Goal: Information Seeking & Learning: Learn about a topic

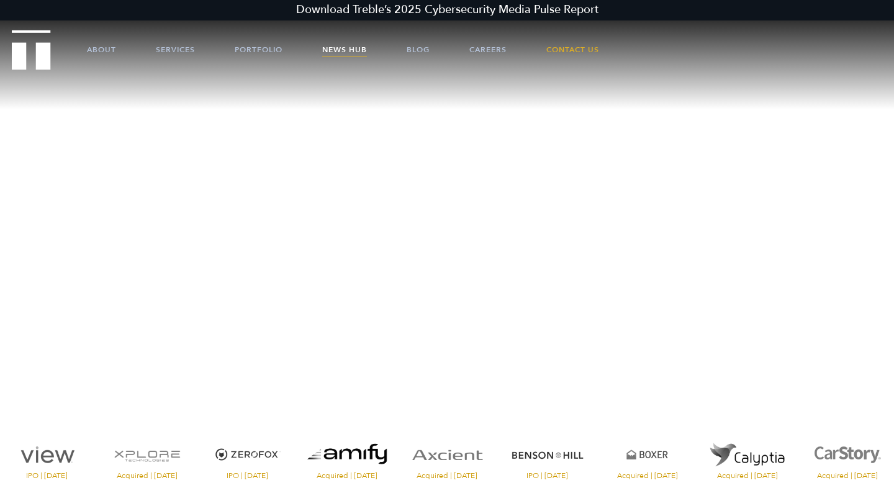
click at [339, 52] on link "News Hub" at bounding box center [344, 49] width 45 height 37
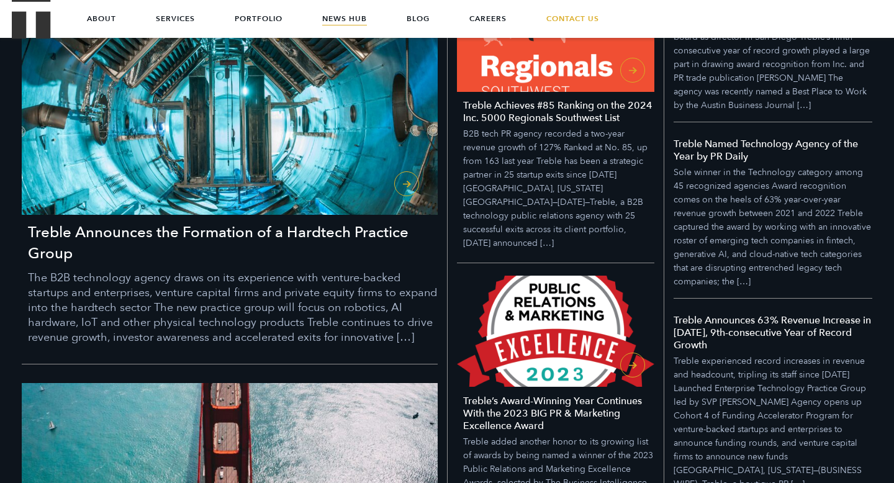
scroll to position [424, 0]
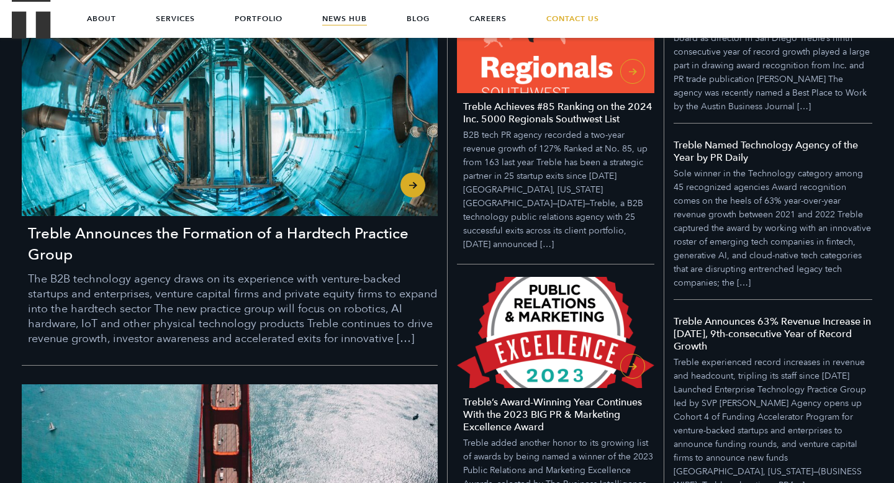
click at [279, 253] on h3 "Treble Announces the Formation of a Hardtech Practice Group" at bounding box center [233, 244] width 410 height 42
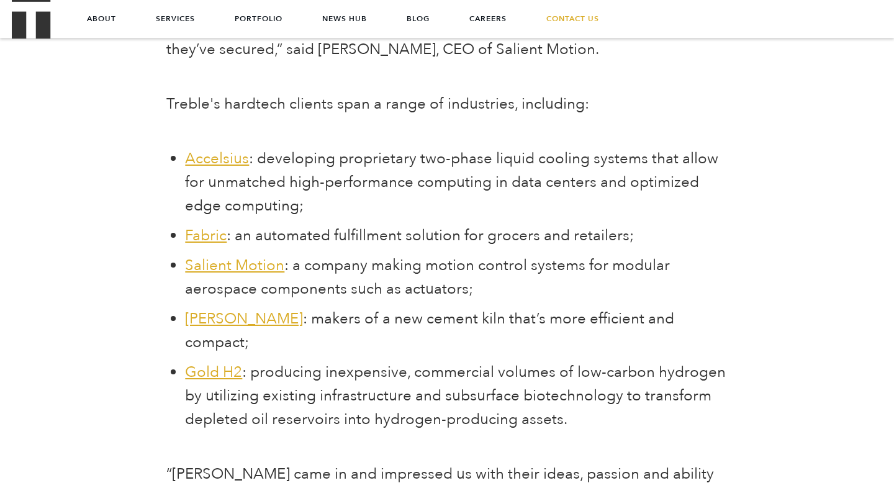
scroll to position [1586, 0]
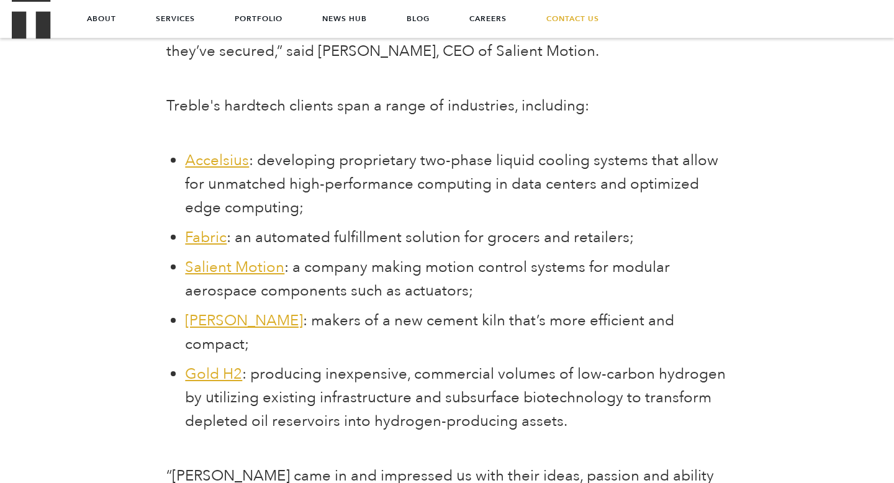
click at [208, 164] on span "Accelsius" at bounding box center [217, 160] width 64 height 20
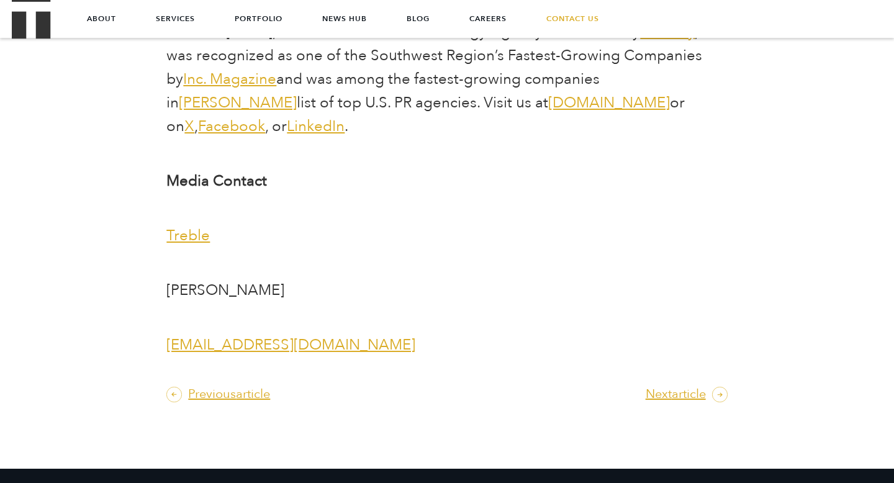
scroll to position [3214, 0]
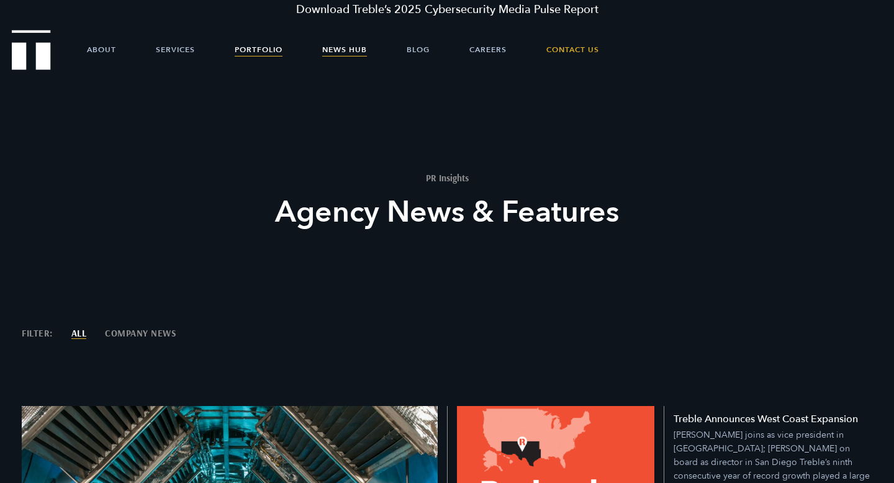
click at [263, 54] on link "Portfolio" at bounding box center [259, 49] width 48 height 37
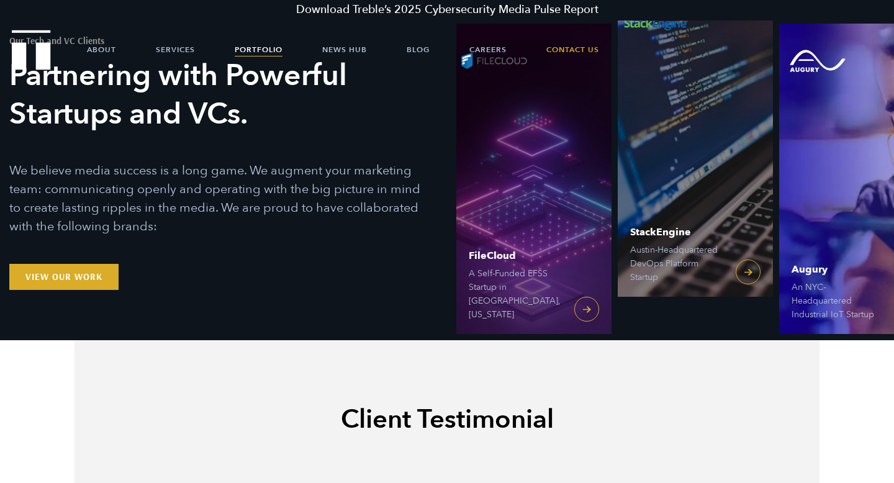
scroll to position [80, 0]
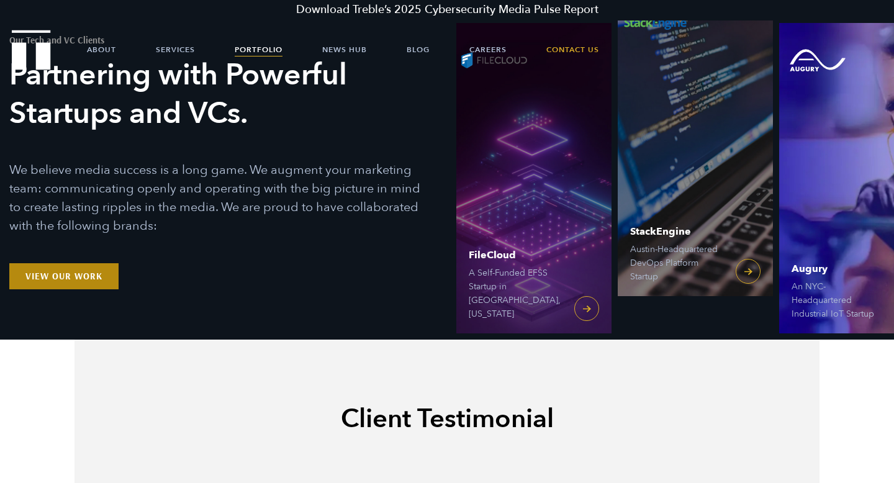
click at [55, 282] on link "View Our Work" at bounding box center [63, 276] width 109 height 26
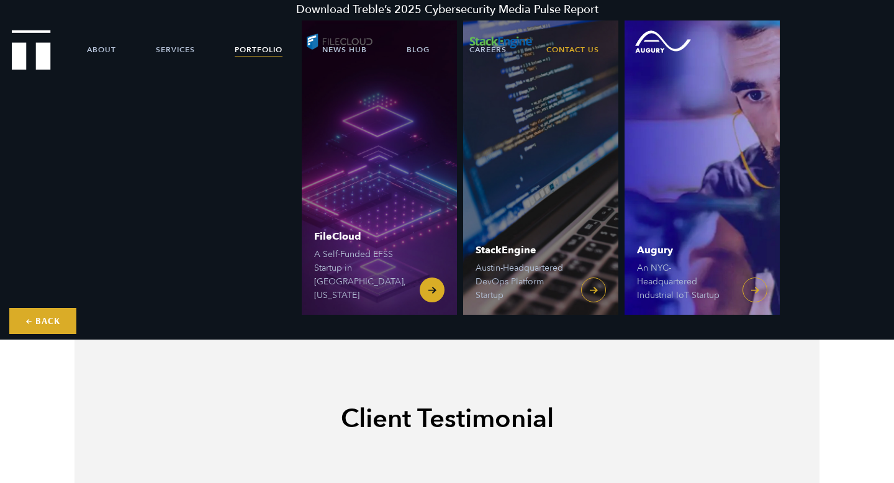
click at [369, 269] on span "FileCloud A Self-Funded EFSS Startup in Austin, Texas" at bounding box center [360, 267] width 93 height 71
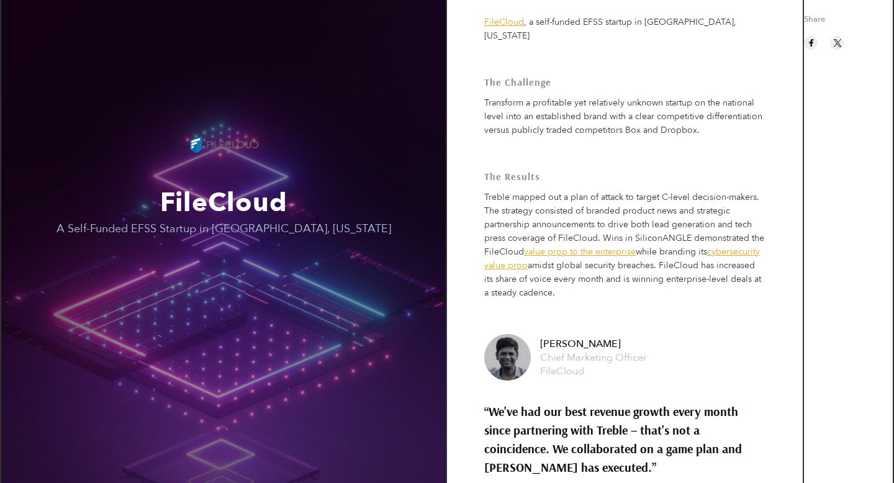
scroll to position [361, 0]
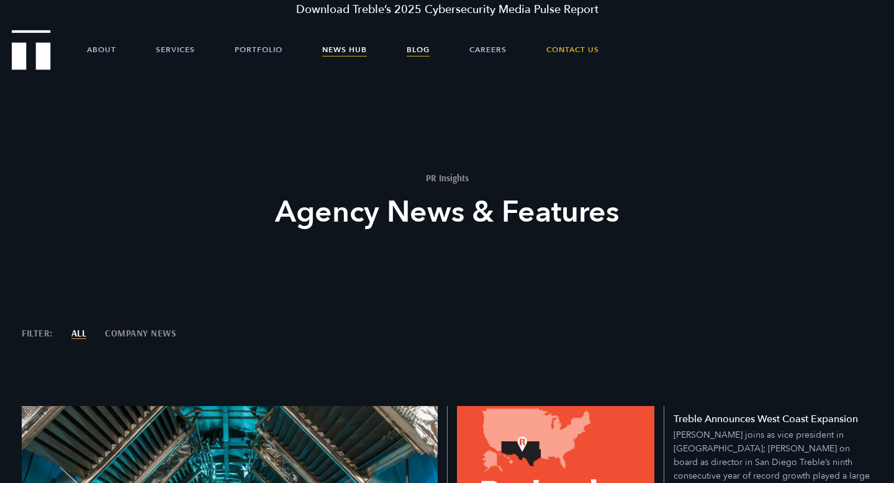
click at [414, 52] on link "Blog" at bounding box center [418, 49] width 23 height 37
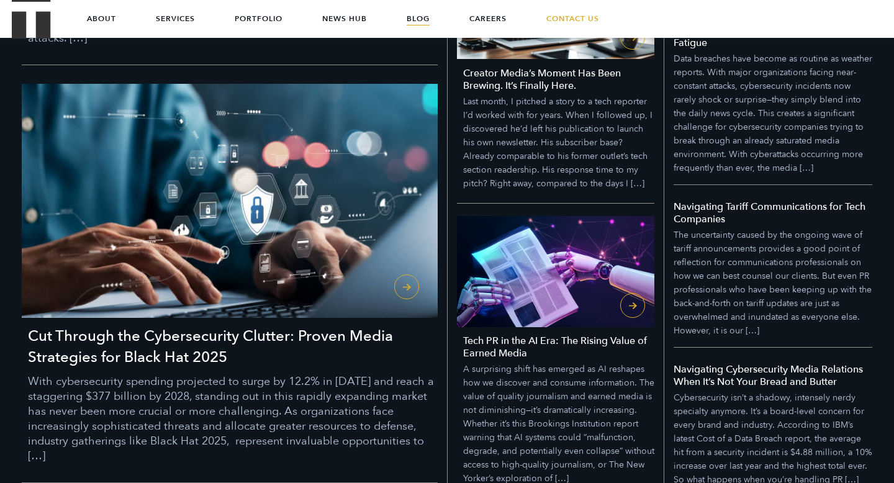
scroll to position [659, 0]
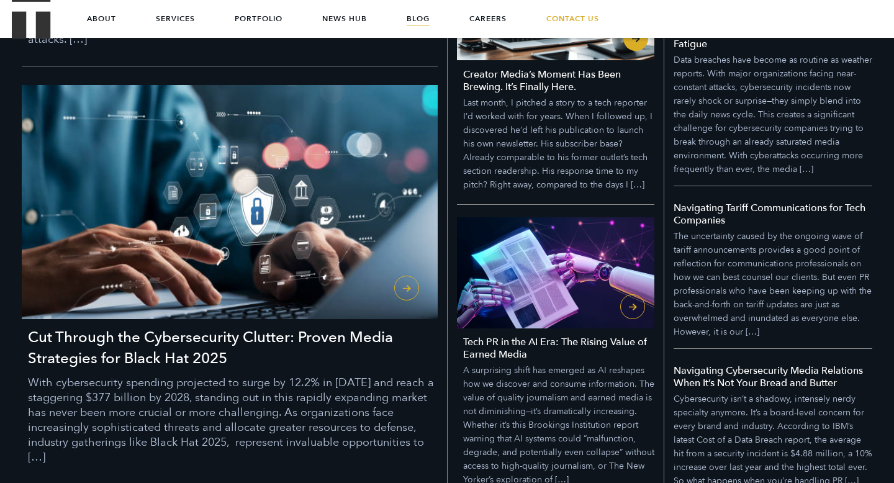
click at [527, 140] on p "Last month, I pitched a story to a tech reporter I’d worked with for years. Whe…" at bounding box center [558, 144] width 191 height 96
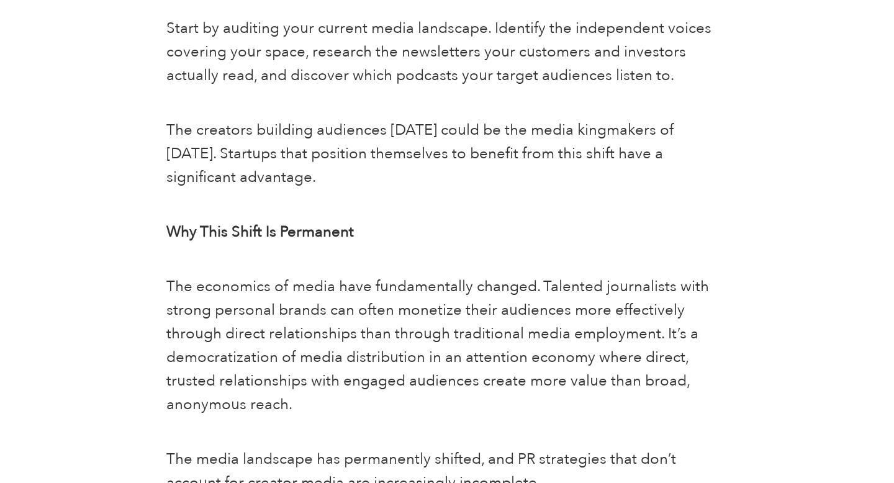
scroll to position [3057, 0]
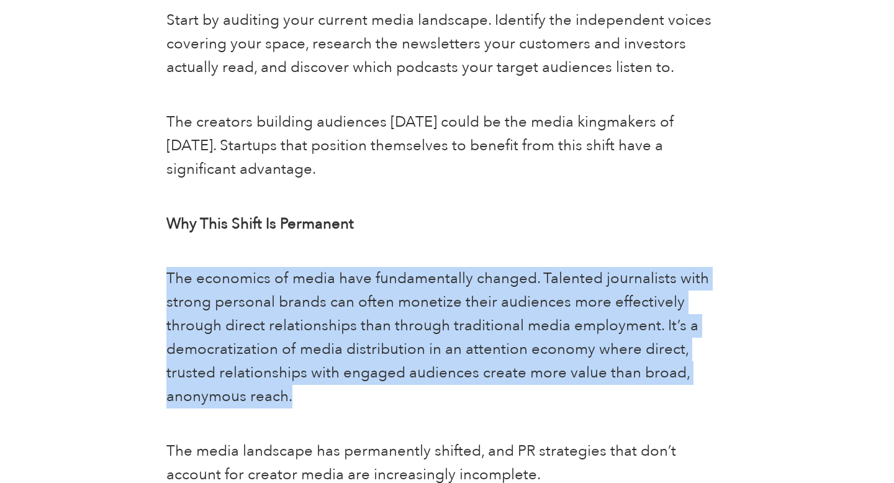
drag, startPoint x: 529, startPoint y: 216, endPoint x: 723, endPoint y: 401, distance: 268.2
click at [662, 382] on p "The economics of media have fundamentally changed. Talented journalists with st…" at bounding box center [446, 338] width 560 height 142
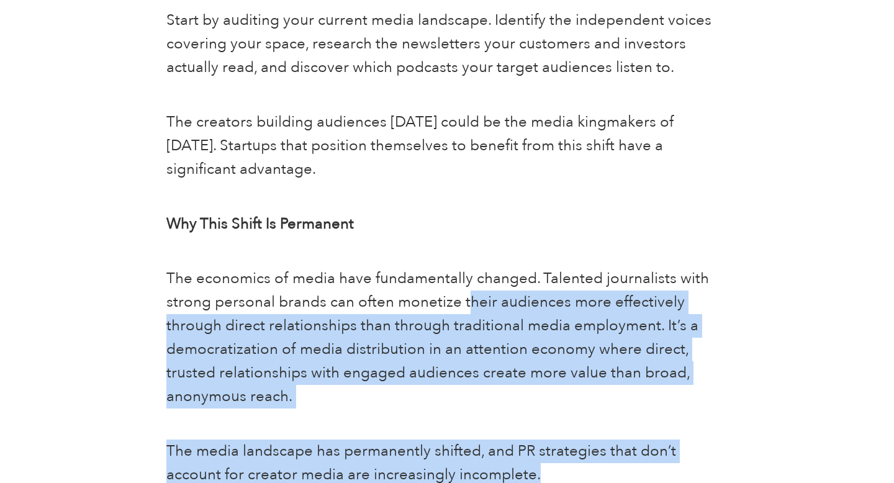
drag, startPoint x: 467, startPoint y: 269, endPoint x: 636, endPoint y: 440, distance: 240.5
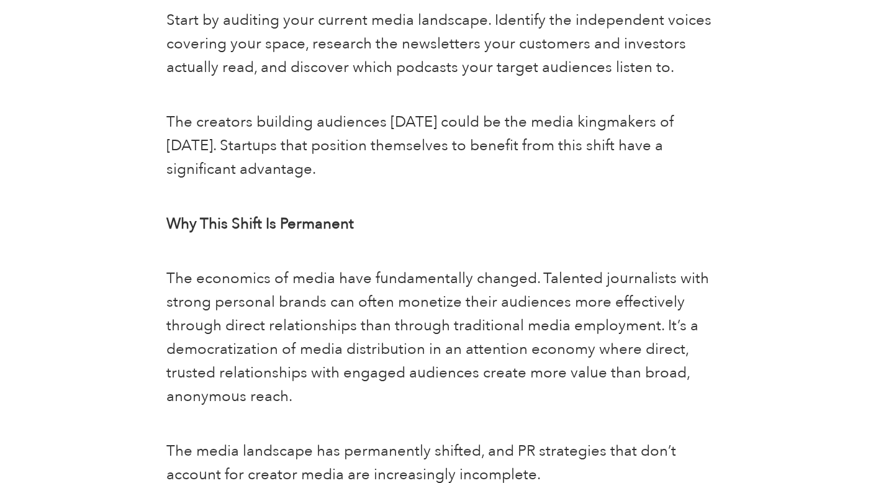
click at [542, 275] on span "The economics of media have fundamentally changed. Talented journalists with st…" at bounding box center [437, 337] width 542 height 138
click at [439, 268] on span "The economics of media have fundamentally changed. Talented journalists with st…" at bounding box center [437, 337] width 542 height 138
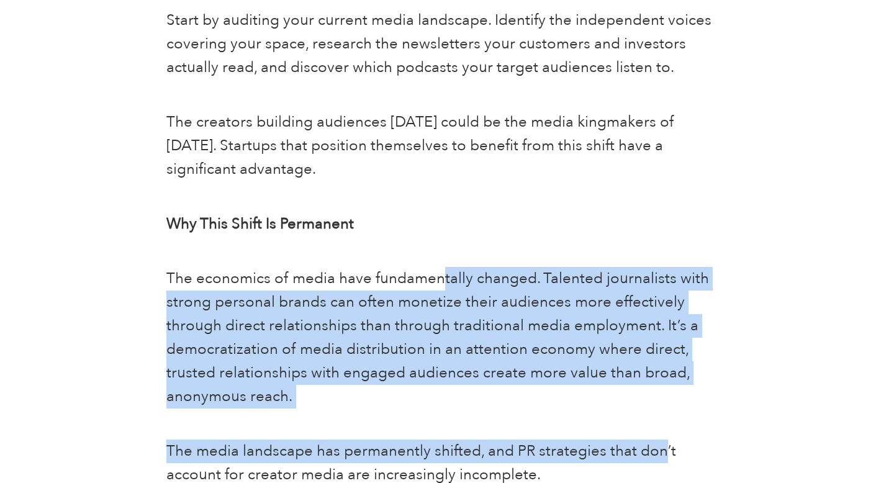
drag, startPoint x: 439, startPoint y: 257, endPoint x: 660, endPoint y: 434, distance: 283.9
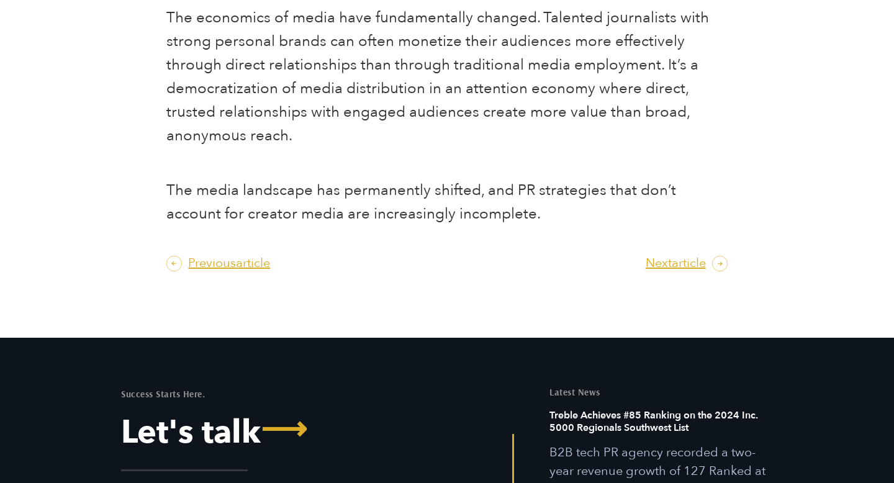
scroll to position [3503, 0]
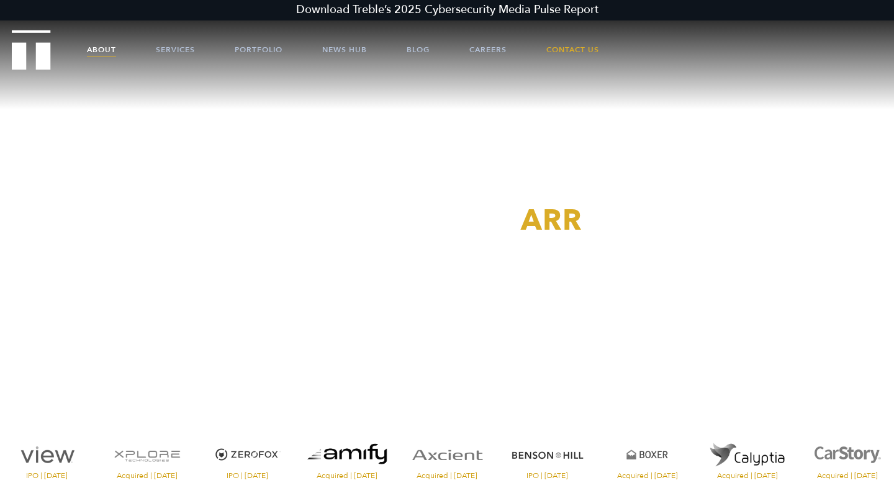
click at [110, 45] on link "About" at bounding box center [101, 49] width 29 height 37
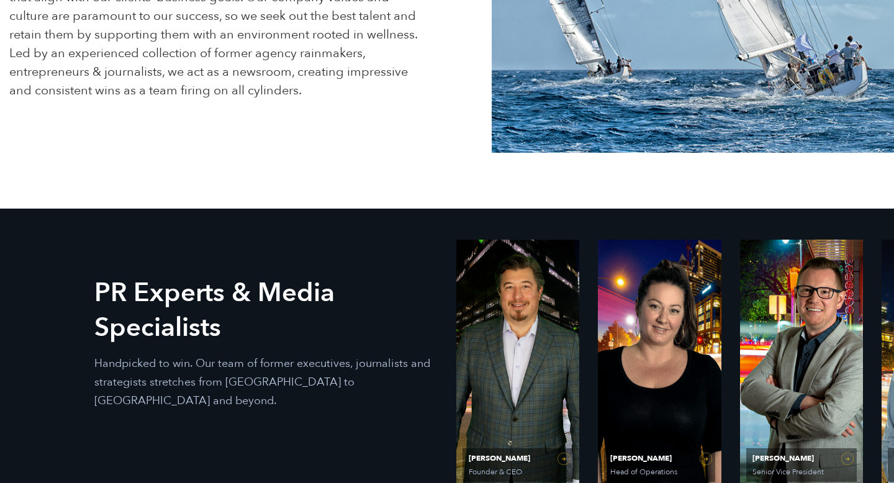
scroll to position [585, 0]
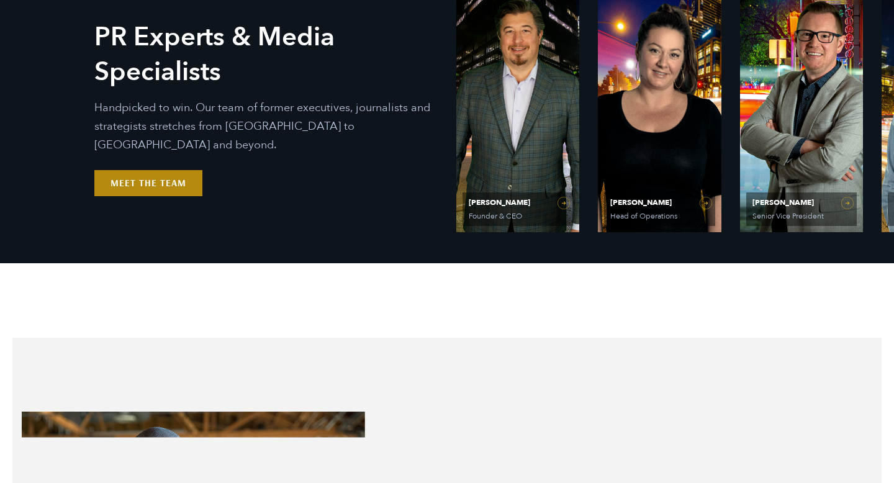
click at [133, 176] on link "Meet the Team" at bounding box center [148, 183] width 108 height 26
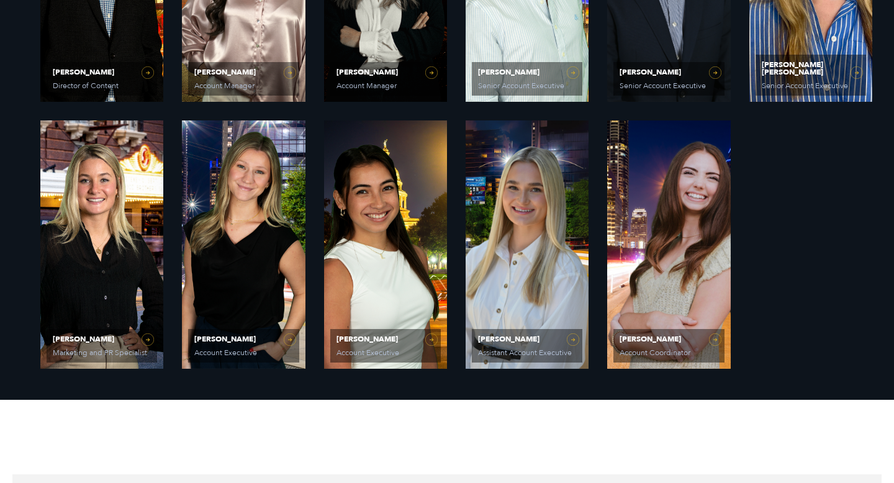
scroll to position [1010, 0]
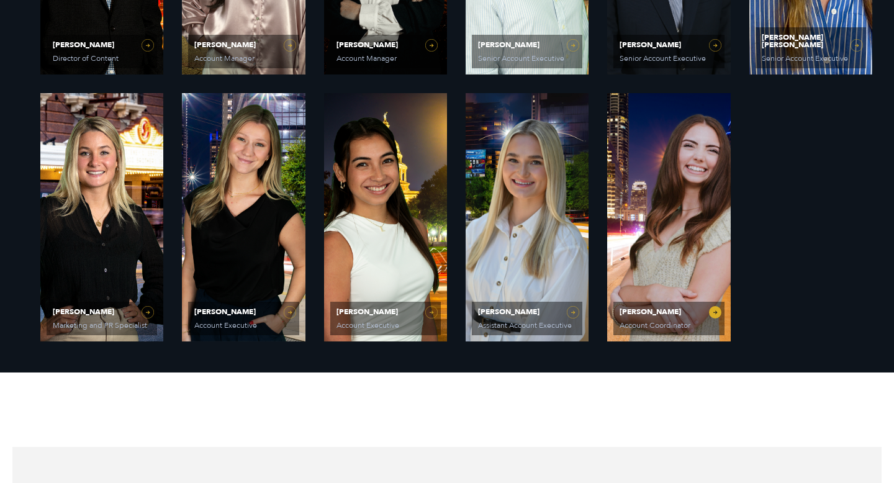
click at [645, 292] on link "[PERSON_NAME] Account Coordinator" at bounding box center [668, 217] width 123 height 248
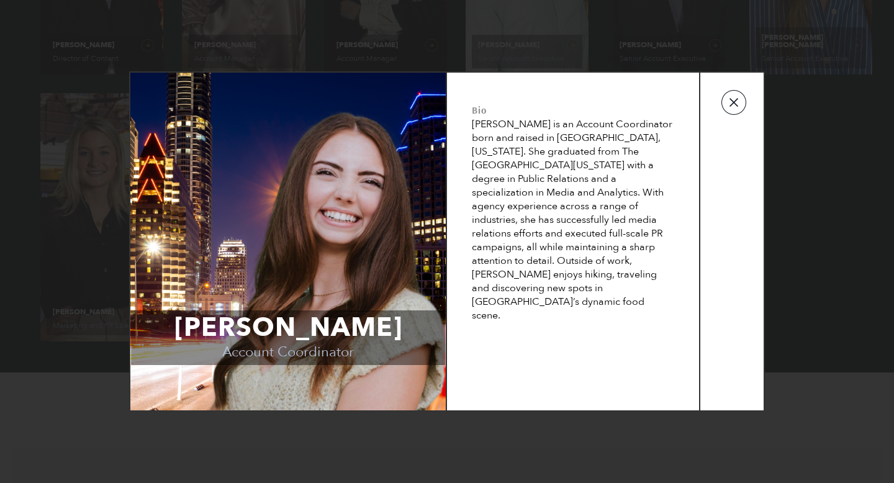
click at [736, 104] on button "button" at bounding box center [733, 102] width 25 height 25
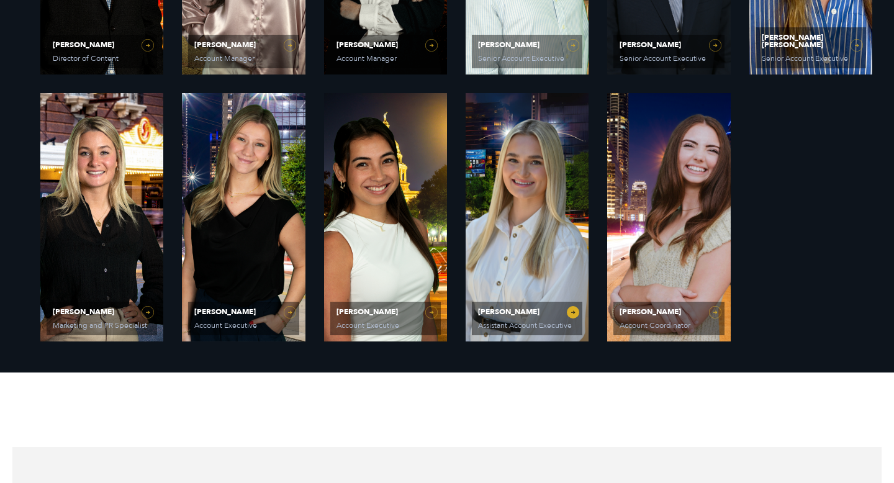
click at [494, 258] on link "Elizabeth Kalwick Assistant Account Executive" at bounding box center [527, 217] width 123 height 248
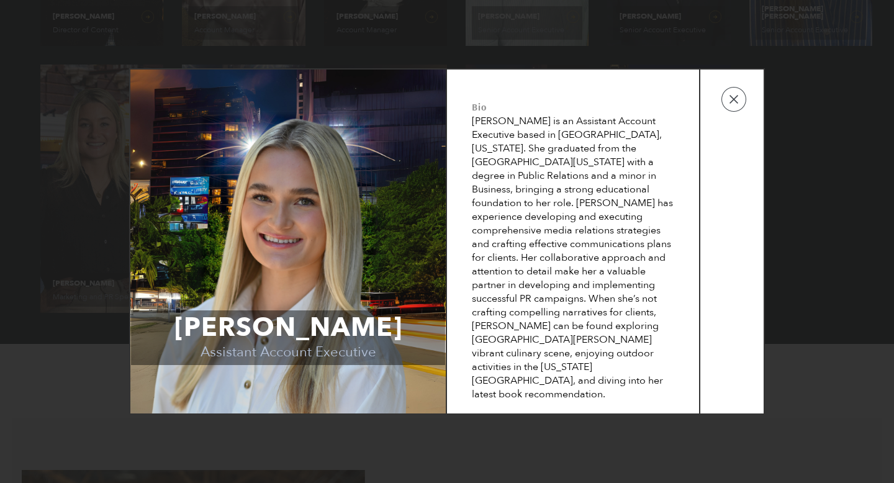
scroll to position [1039, 0]
click at [725, 114] on td at bounding box center [731, 242] width 63 height 344
click at [736, 112] on button "button" at bounding box center [733, 99] width 25 height 25
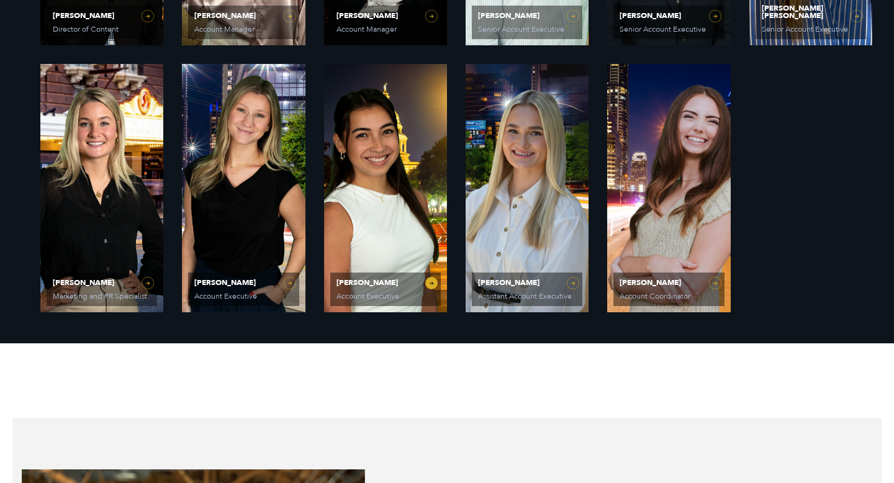
click at [367, 250] on link "Laura Corona Account Executive" at bounding box center [385, 188] width 123 height 248
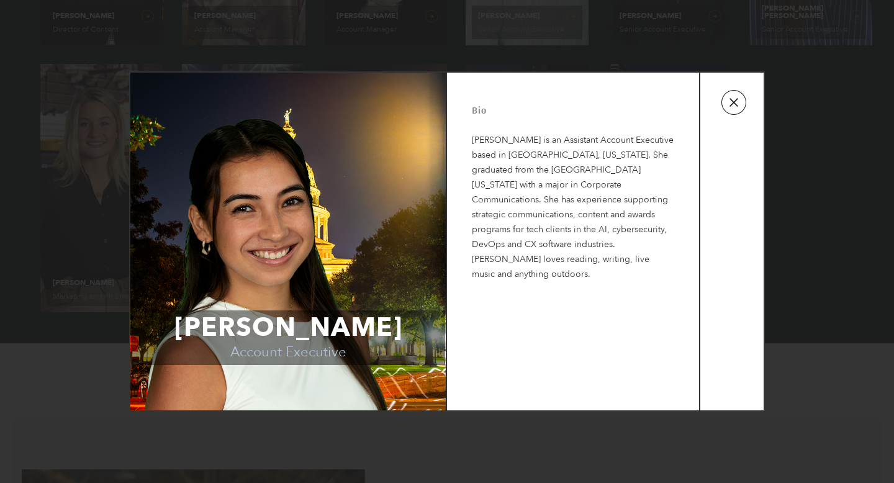
click at [736, 109] on button "button" at bounding box center [733, 102] width 25 height 25
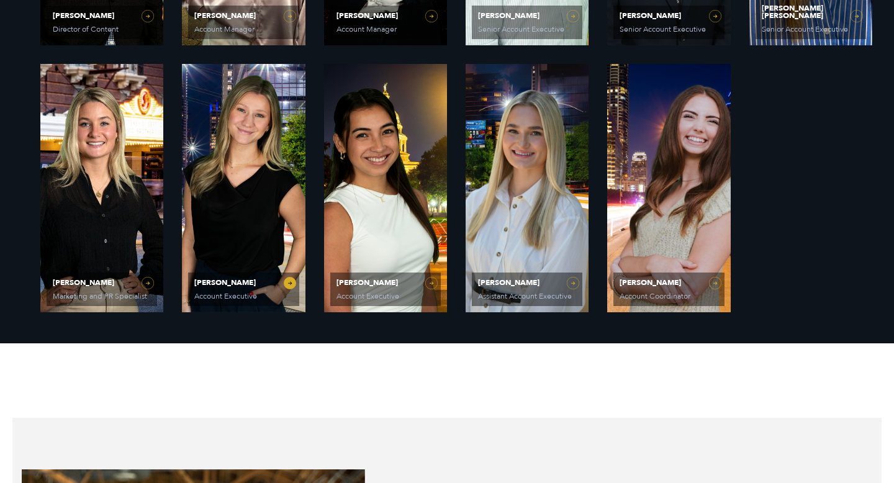
click at [274, 189] on link "Sydney Miner Account Executive" at bounding box center [243, 188] width 123 height 248
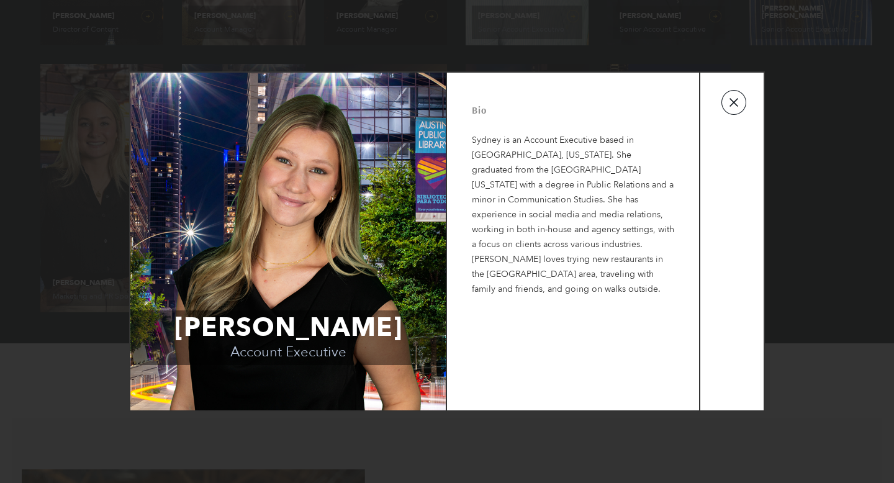
click at [736, 106] on button "button" at bounding box center [733, 102] width 25 height 25
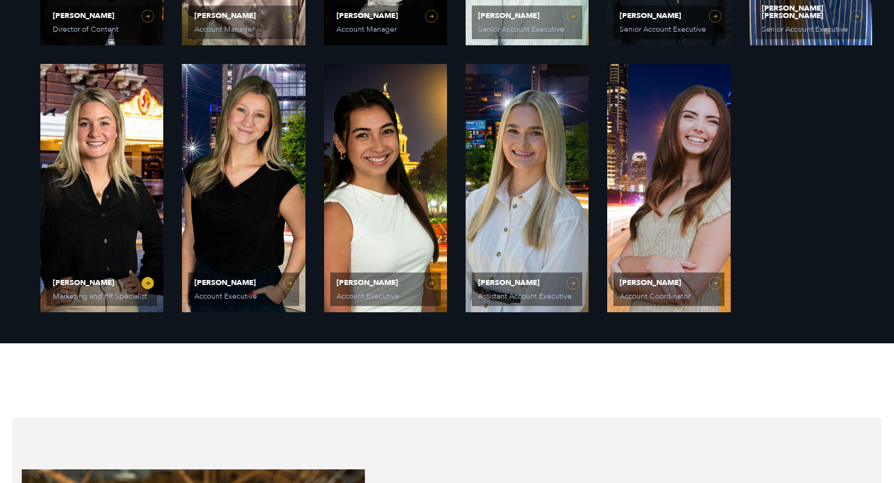
click at [57, 160] on link "Avery Beatty Marketing and PR Specialist" at bounding box center [101, 188] width 123 height 248
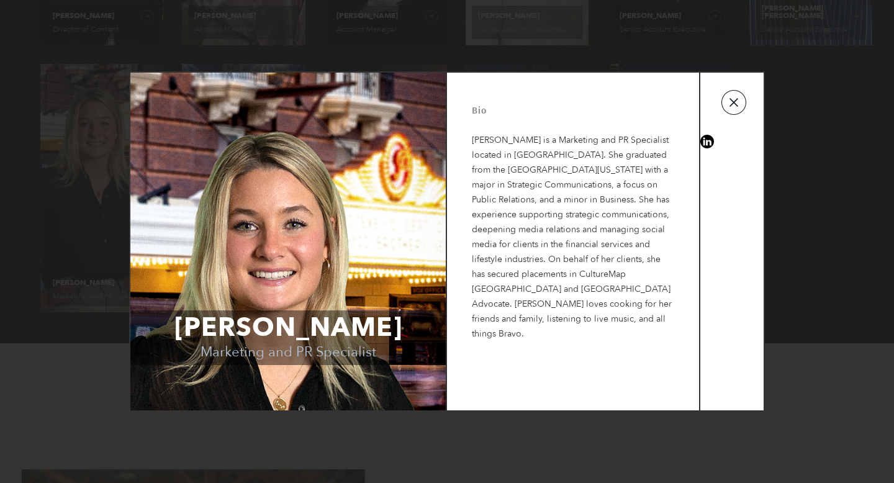
click at [739, 100] on button "button" at bounding box center [733, 102] width 25 height 25
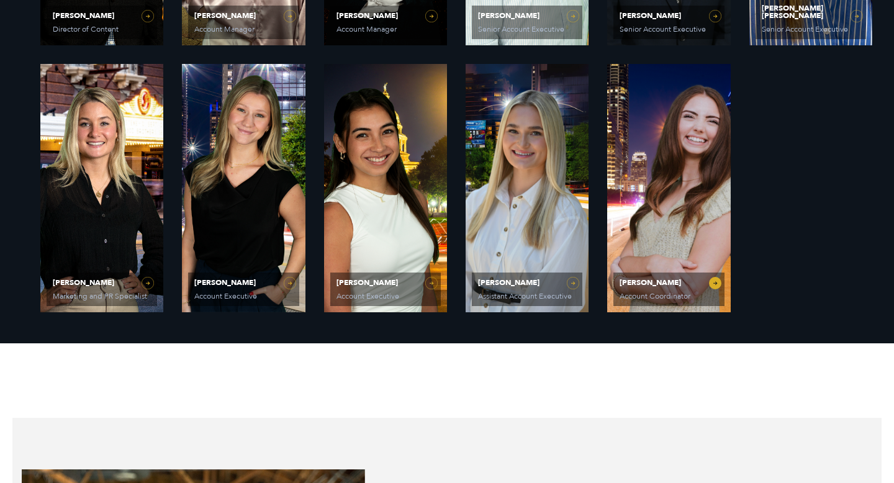
click at [655, 264] on link "Caroline Hafner Account Coordinator" at bounding box center [668, 188] width 123 height 248
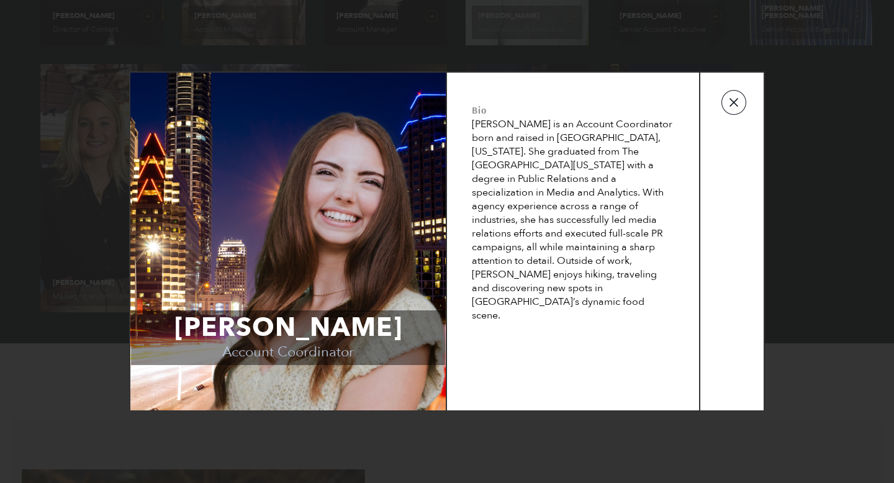
click at [733, 107] on button "button" at bounding box center [733, 102] width 25 height 25
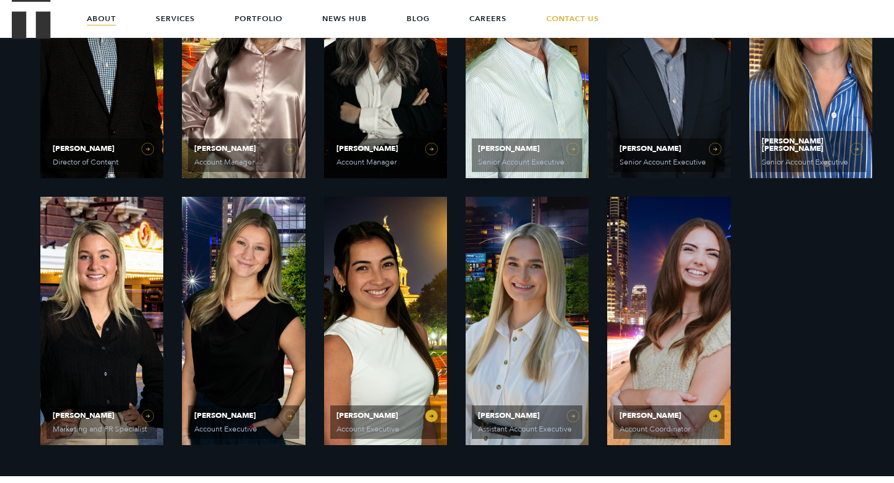
scroll to position [847, 0]
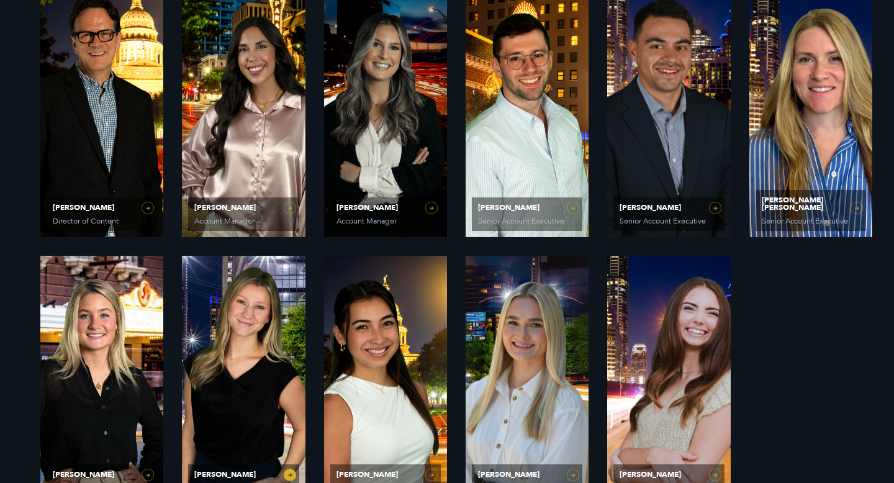
click at [263, 372] on link "Sydney Miner Account Executive" at bounding box center [243, 380] width 123 height 248
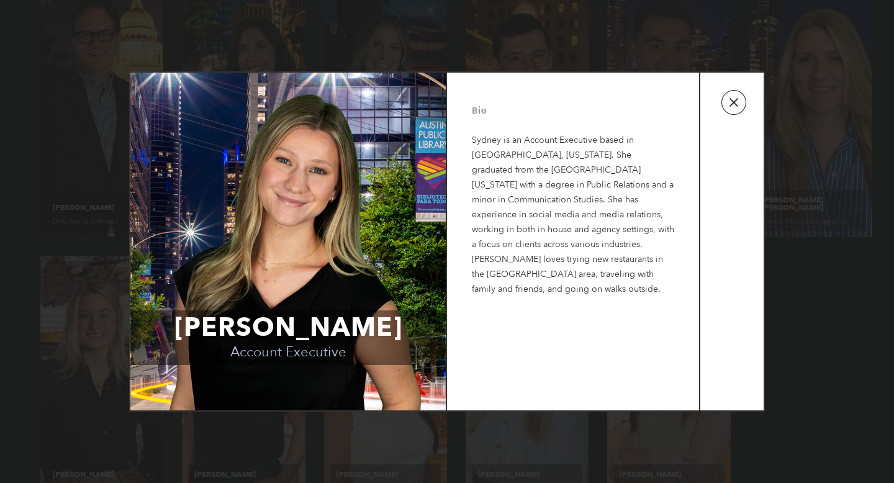
click at [742, 97] on button "button" at bounding box center [733, 102] width 25 height 25
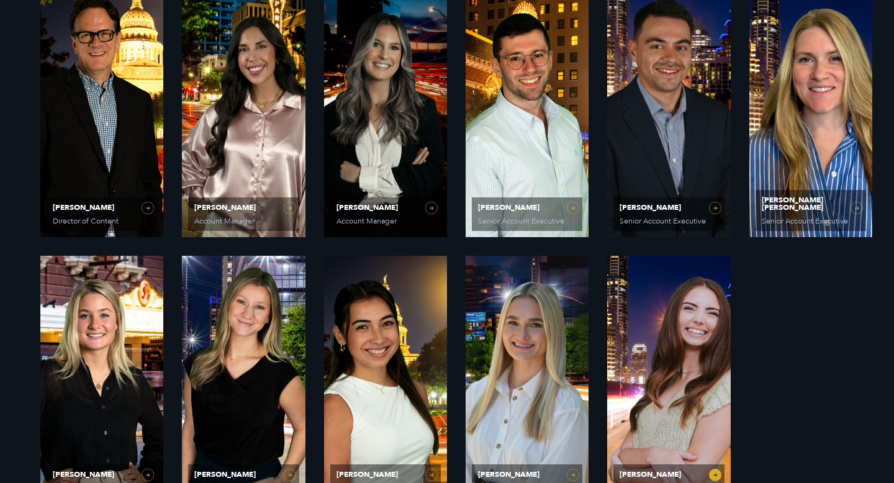
click at [688, 377] on link "Caroline Hafner Account Coordinator" at bounding box center [668, 380] width 123 height 248
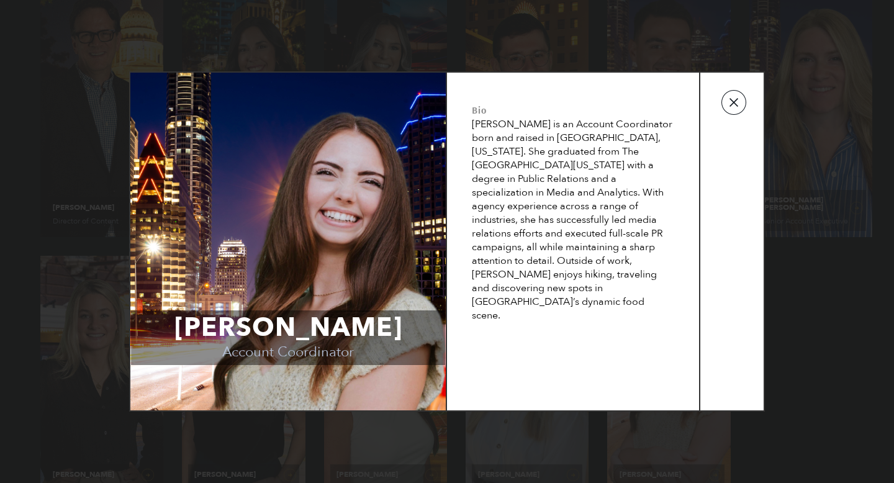
click at [740, 112] on button "button" at bounding box center [733, 102] width 25 height 25
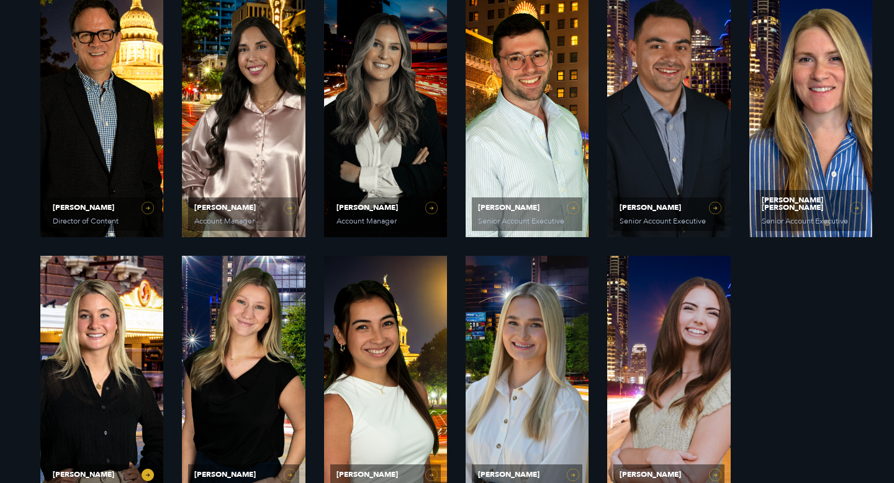
click at [88, 327] on link "Avery Beatty Marketing and PR Specialist" at bounding box center [101, 380] width 123 height 248
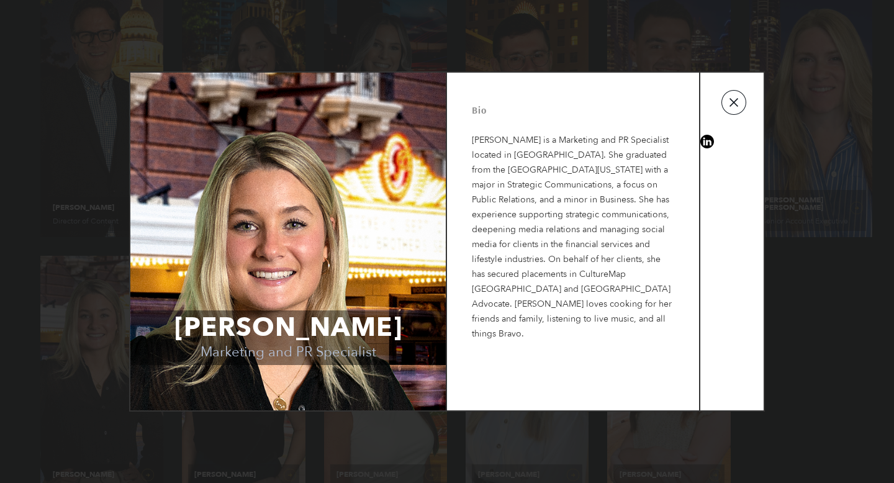
click at [742, 105] on button "button" at bounding box center [733, 102] width 25 height 25
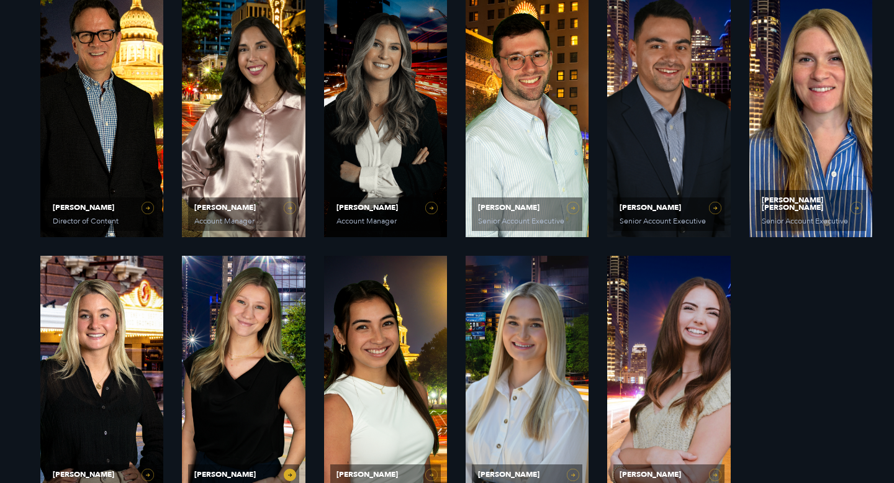
click at [283, 377] on link "Sydney Miner Account Executive" at bounding box center [243, 380] width 123 height 248
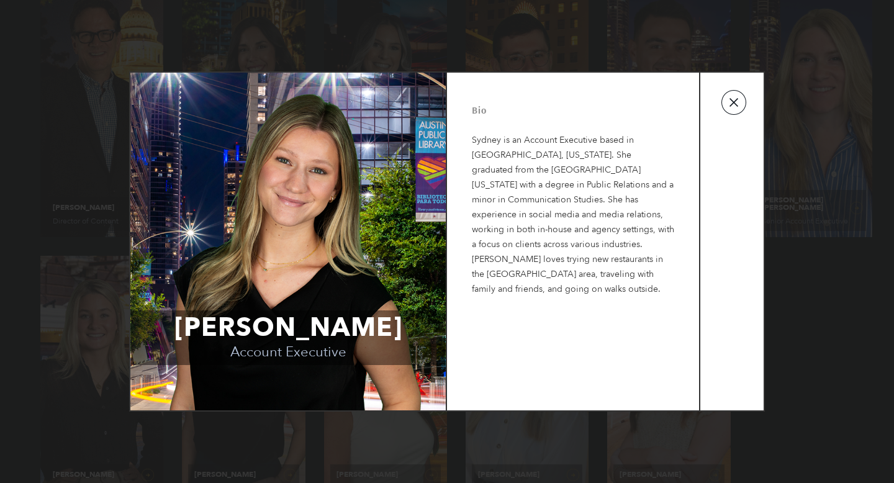
click at [743, 108] on button "button" at bounding box center [733, 102] width 25 height 25
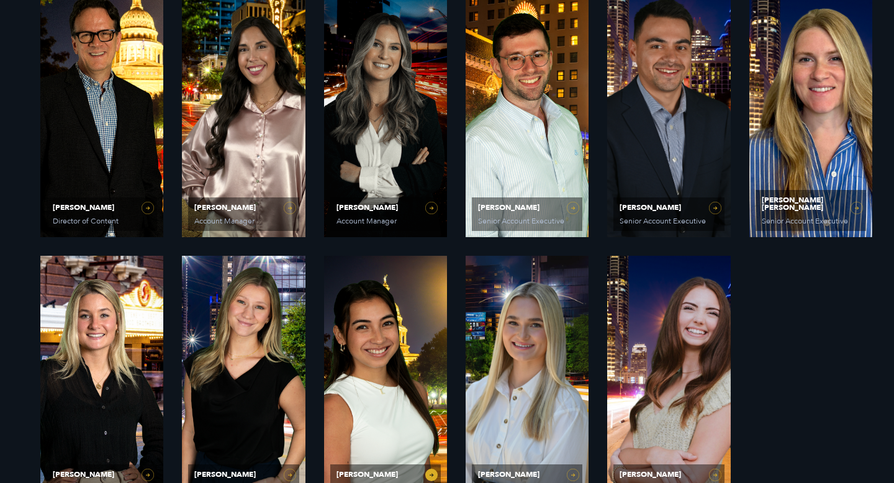
click at [394, 387] on link "Laura Corona Account Executive" at bounding box center [385, 380] width 123 height 248
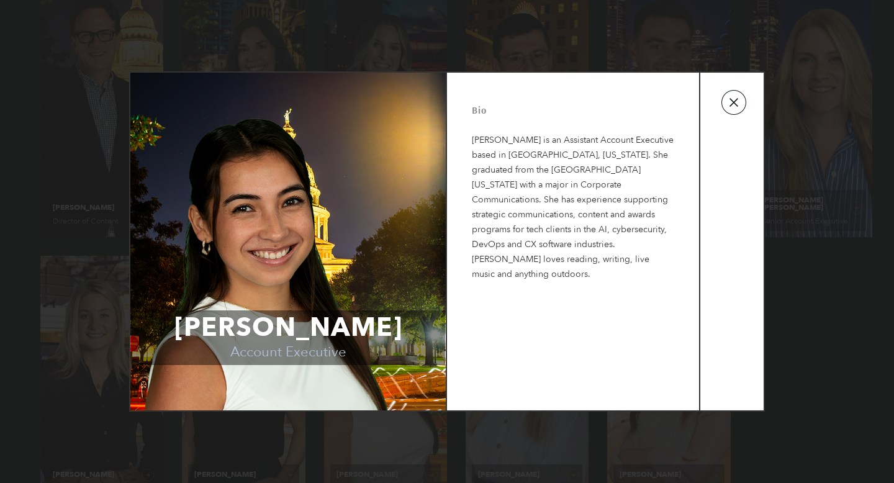
click at [732, 102] on button "button" at bounding box center [733, 102] width 25 height 25
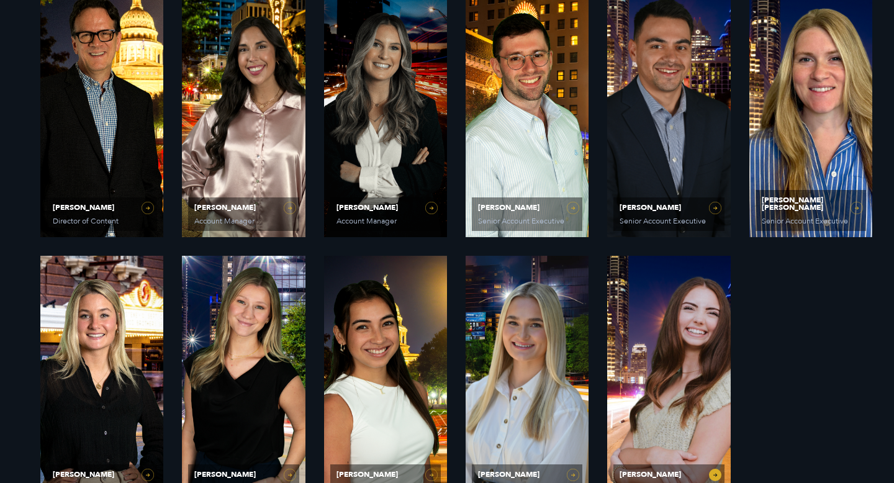
click at [660, 361] on link "Caroline Hafner Account Coordinator" at bounding box center [668, 380] width 123 height 248
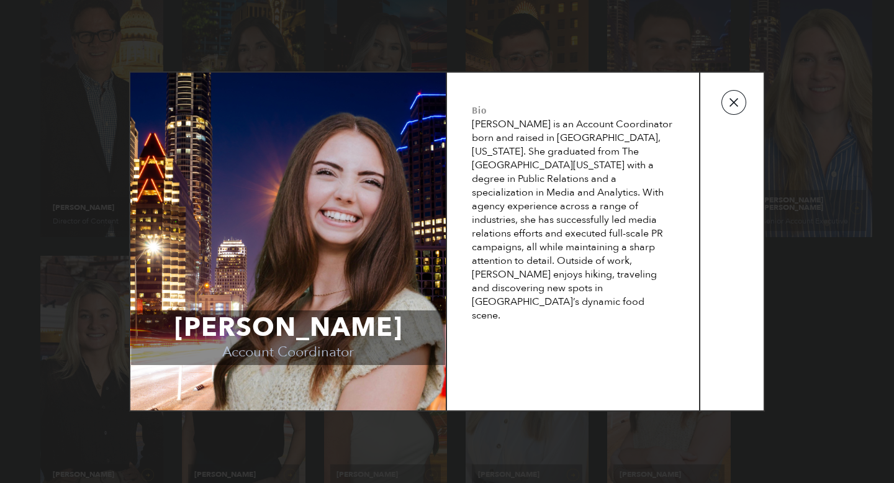
click at [738, 104] on button "button" at bounding box center [733, 102] width 25 height 25
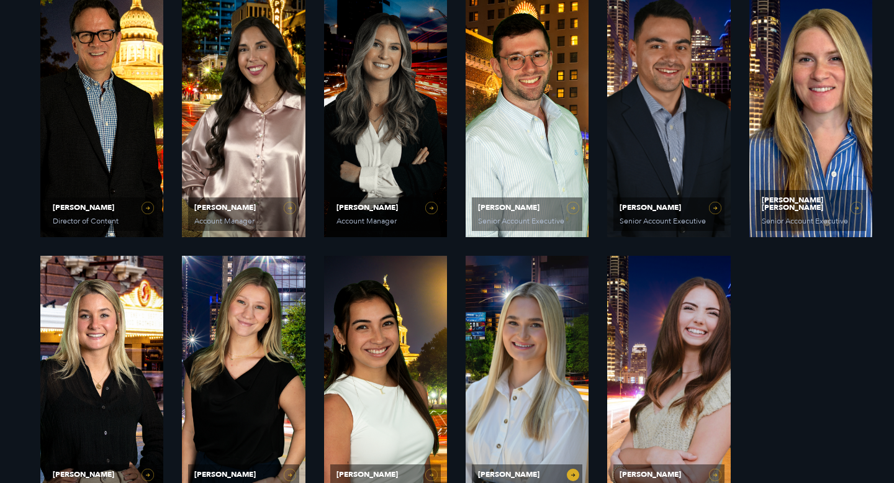
click at [547, 350] on link "Elizabeth Kalwick Assistant Account Executive" at bounding box center [527, 380] width 123 height 248
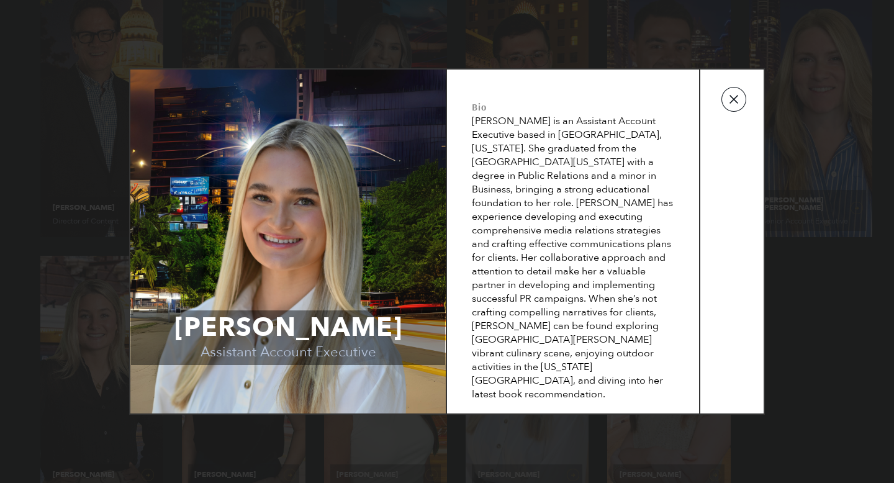
click at [726, 102] on button "button" at bounding box center [733, 99] width 25 height 25
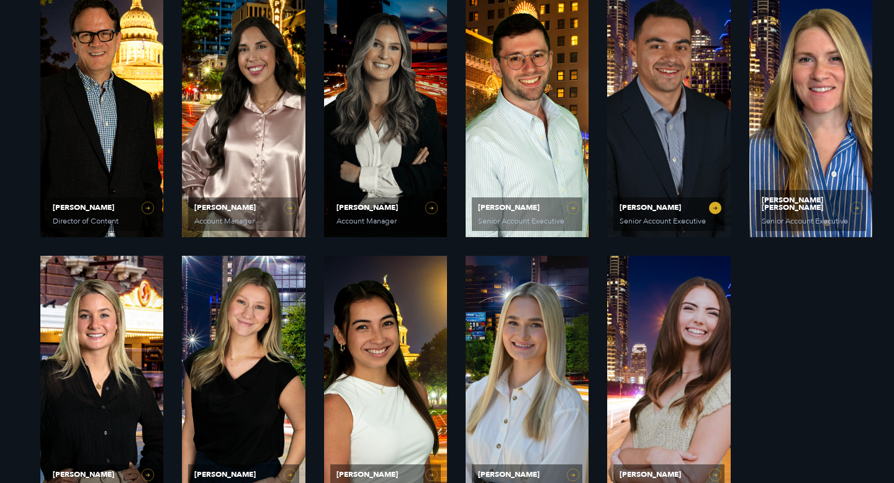
click at [678, 127] on link "Mike Bradley Senior Account Executive" at bounding box center [668, 113] width 123 height 248
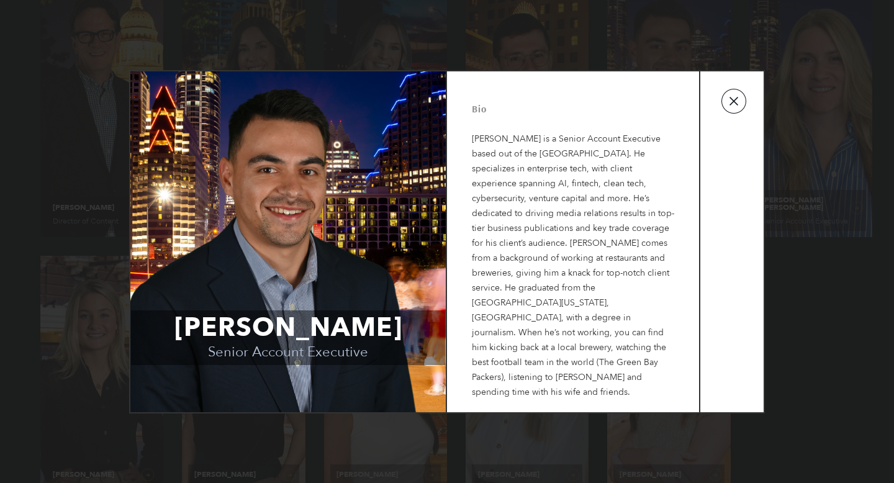
click at [732, 104] on button "button" at bounding box center [733, 101] width 25 height 25
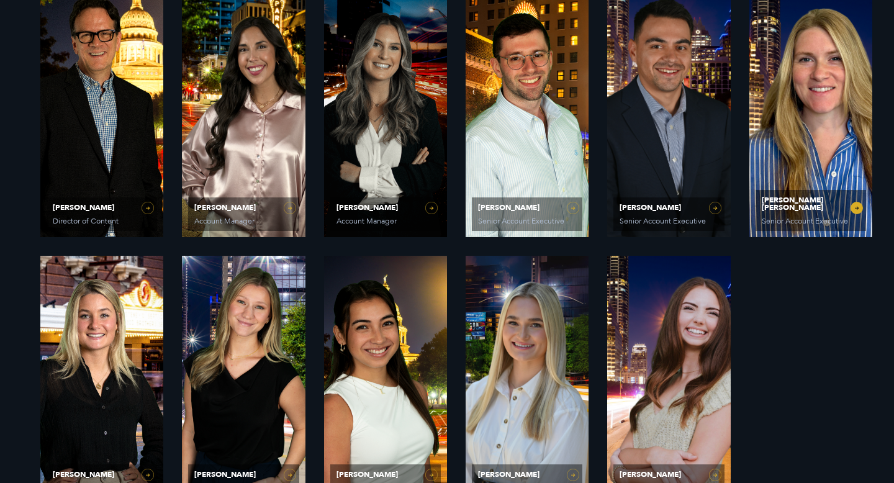
click at [840, 149] on link "Katie Anne Hayes Senior Account Executive" at bounding box center [810, 113] width 123 height 248
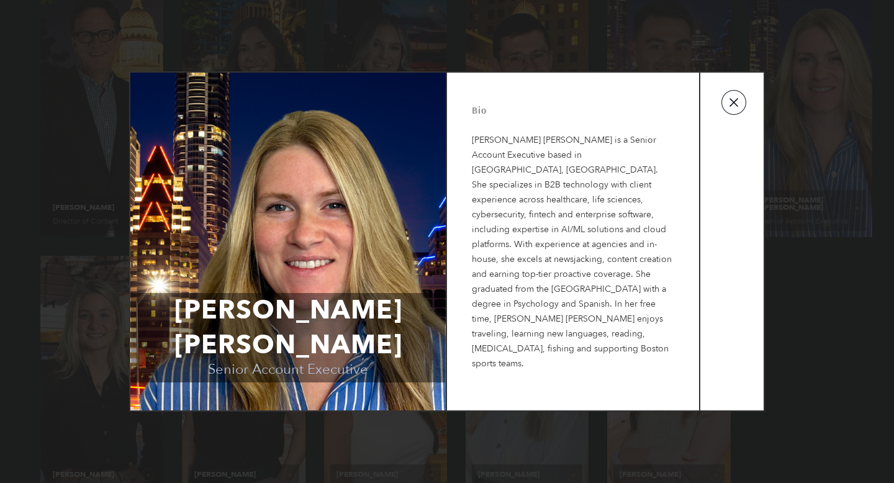
click at [741, 94] on button "button" at bounding box center [733, 102] width 25 height 25
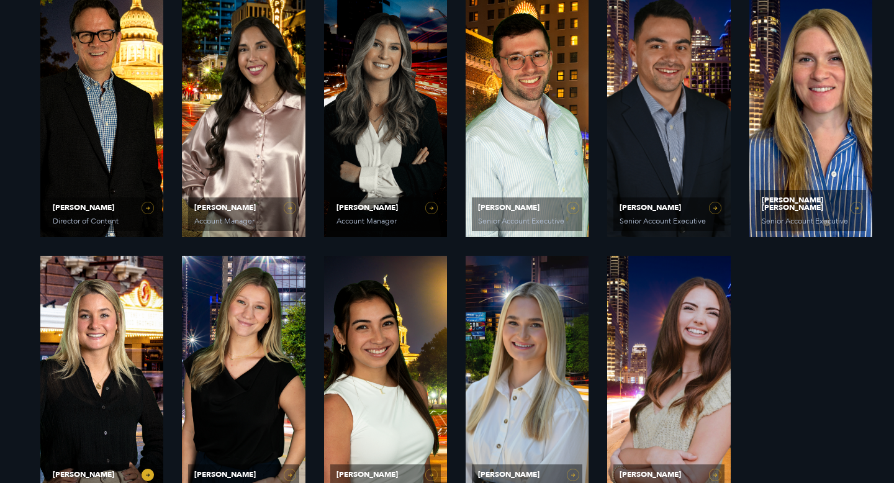
click at [83, 349] on link "Avery Beatty Marketing and PR Specialist" at bounding box center [101, 380] width 123 height 248
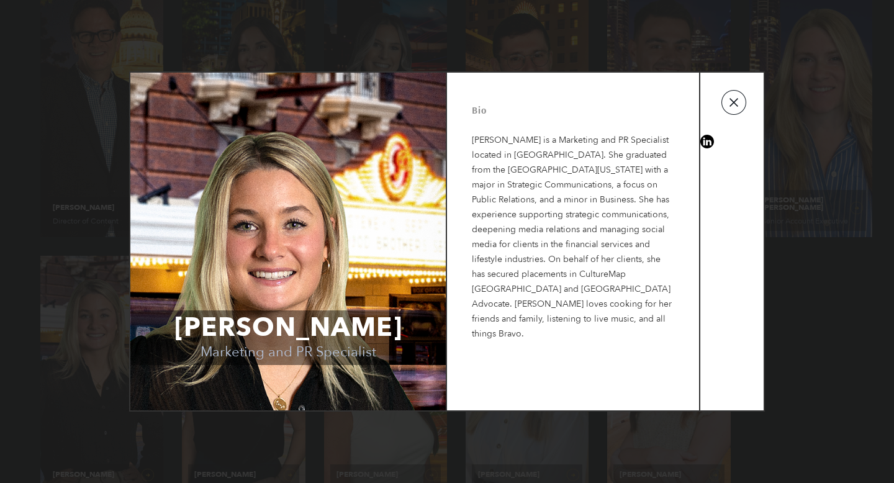
click at [741, 110] on button "button" at bounding box center [733, 102] width 25 height 25
